Goal: Information Seeking & Learning: Learn about a topic

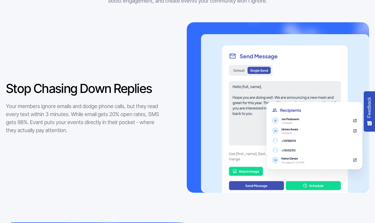
scroll to position [534, 0]
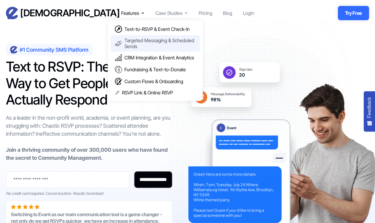
click at [144, 44] on div "Targeted Messaging & Scheduled Sends" at bounding box center [159, 43] width 71 height 12
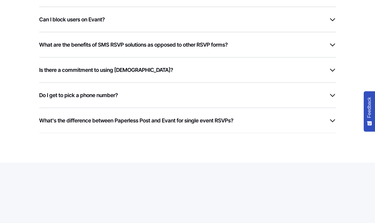
scroll to position [1755, 0]
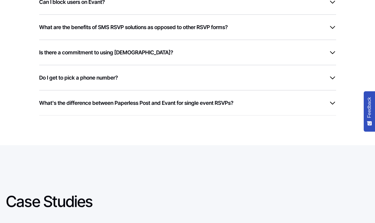
click at [121, 79] on div "Do I get to pick a phone number?" at bounding box center [187, 78] width 297 height 8
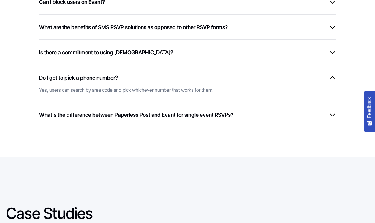
click at [121, 79] on div "Do I get to pick a phone number?" at bounding box center [187, 78] width 297 height 8
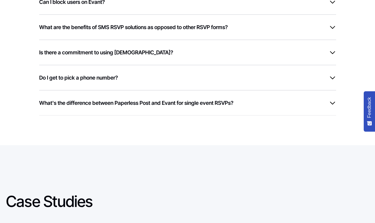
click at [280, 68] on div "Do I get to pick a phone number? Yes, users can search by area code and pick wh…" at bounding box center [187, 77] width 297 height 25
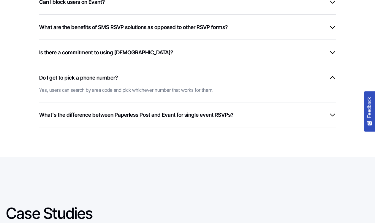
click at [280, 68] on div "Do I get to pick a phone number? Yes, users can search by area code and pick wh…" at bounding box center [187, 83] width 297 height 37
